Goal: Unclear

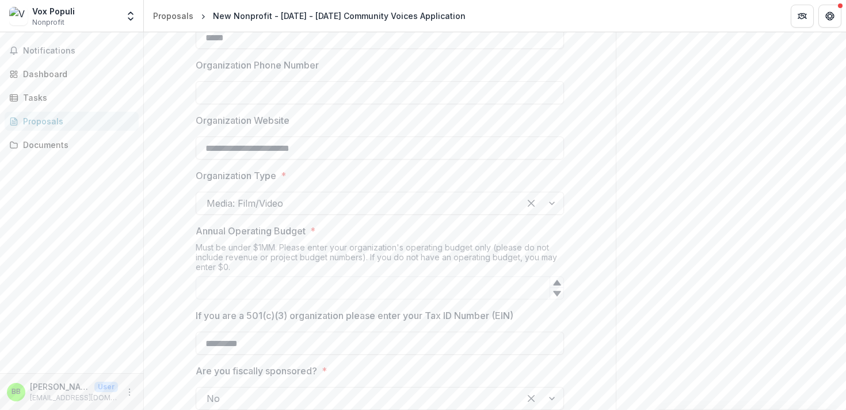
scroll to position [781, 0]
